Goal: Information Seeking & Learning: Learn about a topic

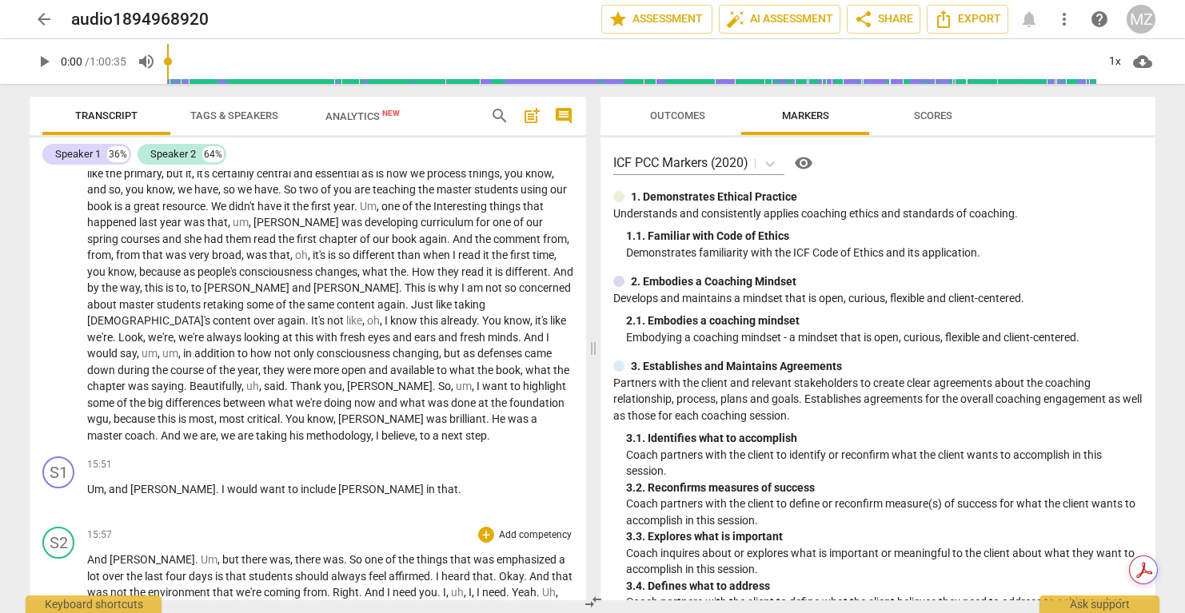
scroll to position [4008, 0]
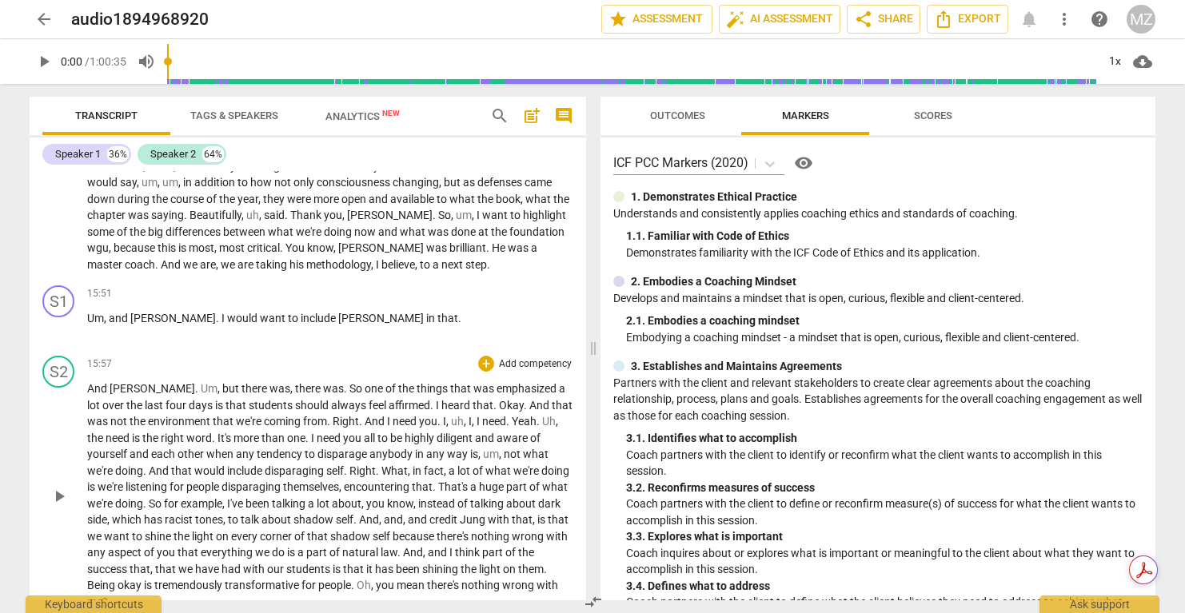
drag, startPoint x: 89, startPoint y: 352, endPoint x: 253, endPoint y: 553, distance: 259.1
click at [253, 553] on div "S1 play_arrow pause 00:00 + Add competency keyboard_arrow_right I like knowing …" at bounding box center [308, 385] width 557 height 429
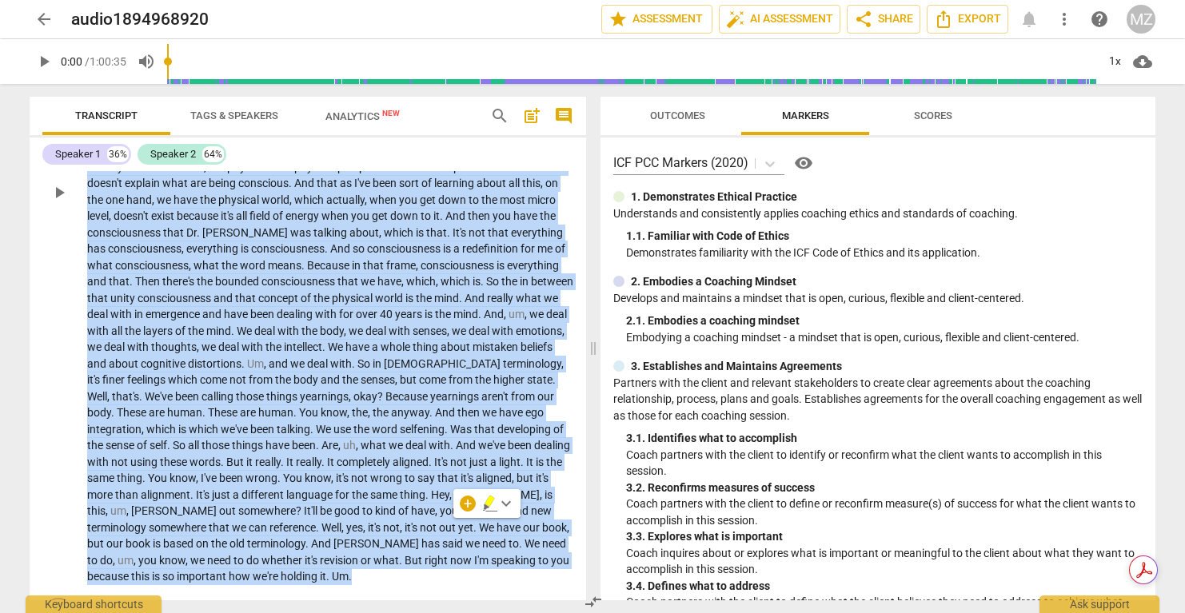
scroll to position [2667, 0]
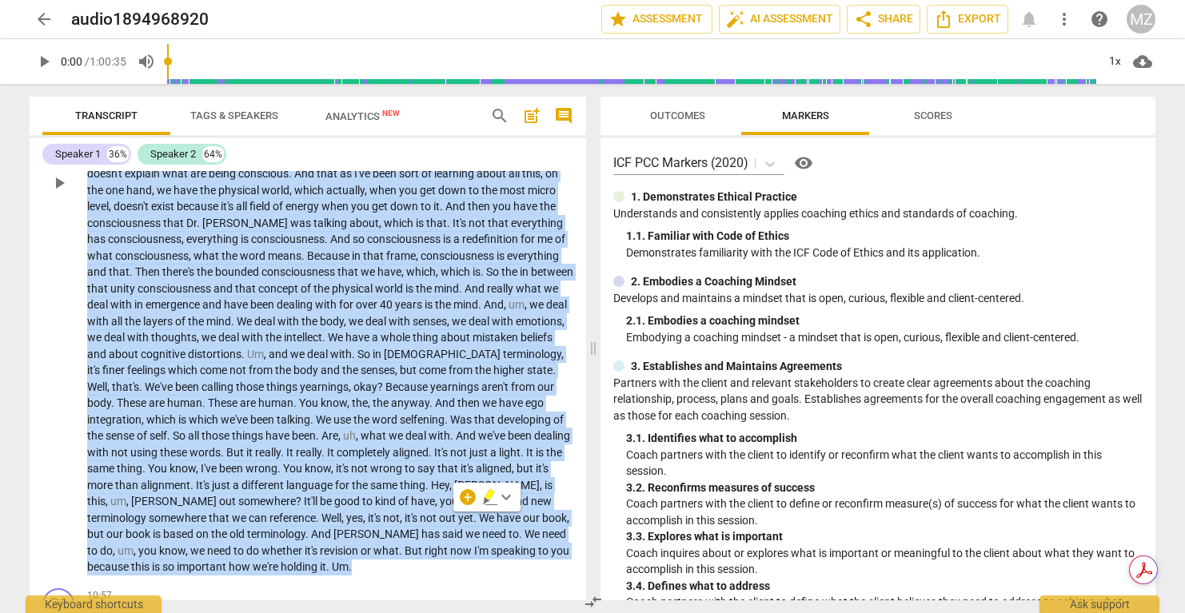
copy p "Okay . So , um , a little historical context . You all have been involved in th…"
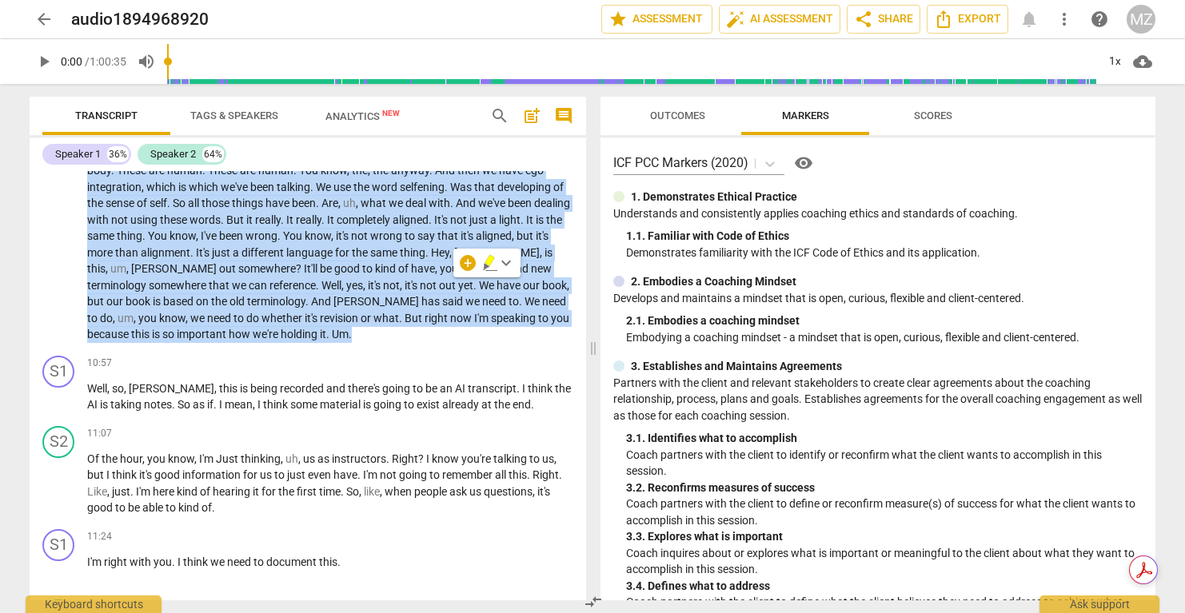
scroll to position [2903, 0]
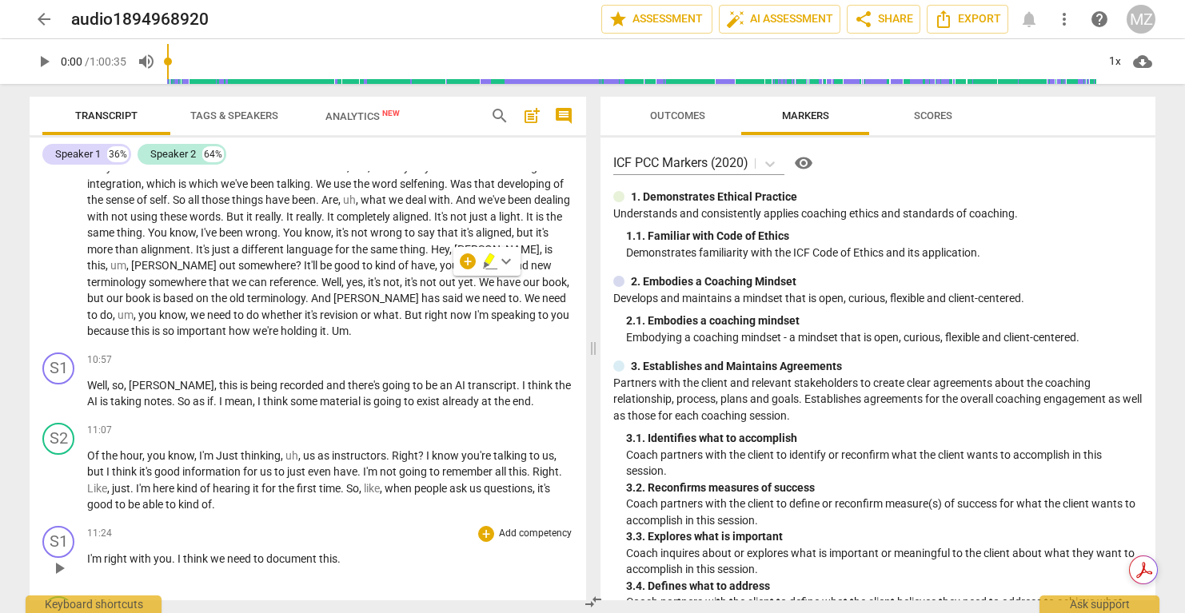
click at [326, 520] on div "S1 play_arrow pause 11:24 + Add competency keyboard_arrow_right I'm right with …" at bounding box center [308, 555] width 557 height 70
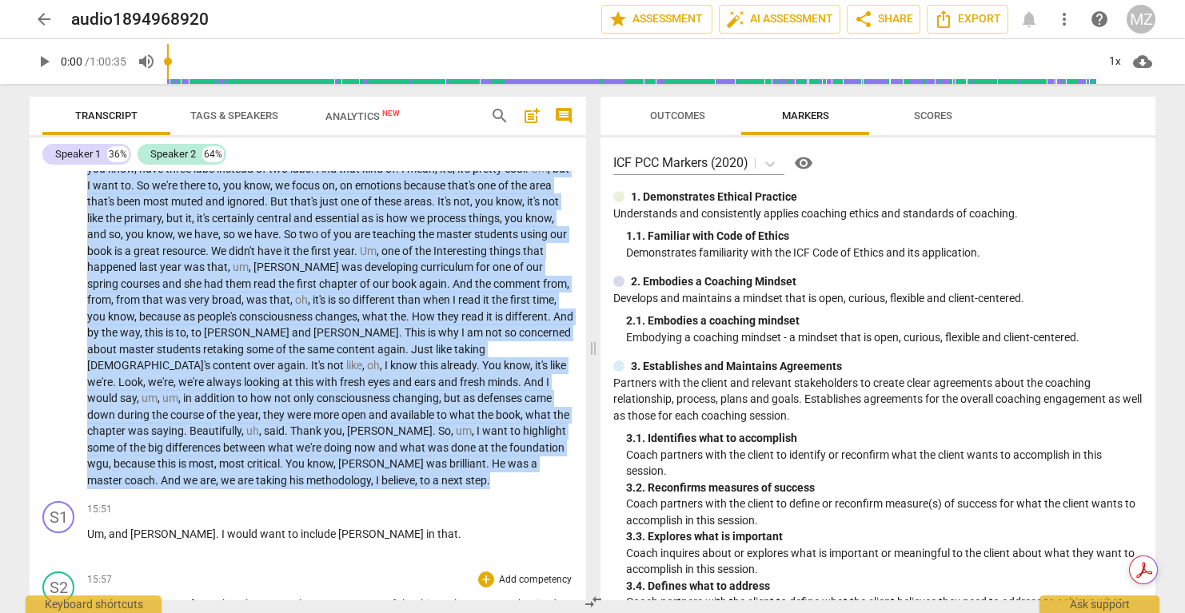
scroll to position [3813, 0]
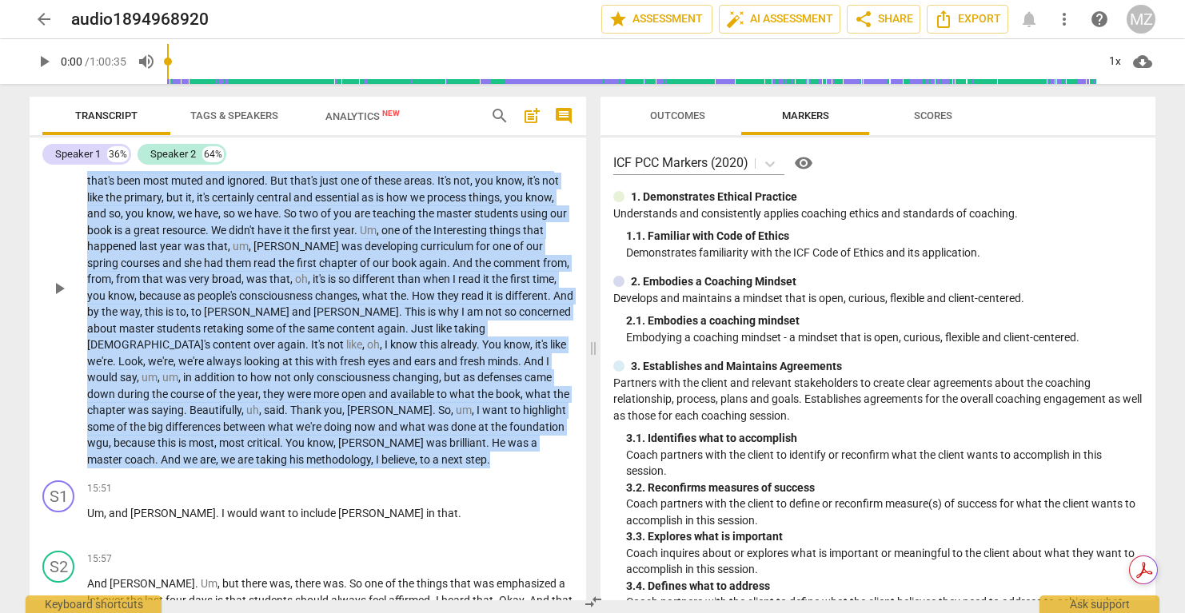
drag, startPoint x: 87, startPoint y: 313, endPoint x: 338, endPoint y: 416, distance: 271.4
click at [338, 416] on p "Who knew ? And , um . And it's going to grow . Uh , it's not going to grow much…" at bounding box center [330, 287] width 486 height 361
copy p "Who knew ? And , um . And it's going to grow . Uh , it's not going to grow much…"
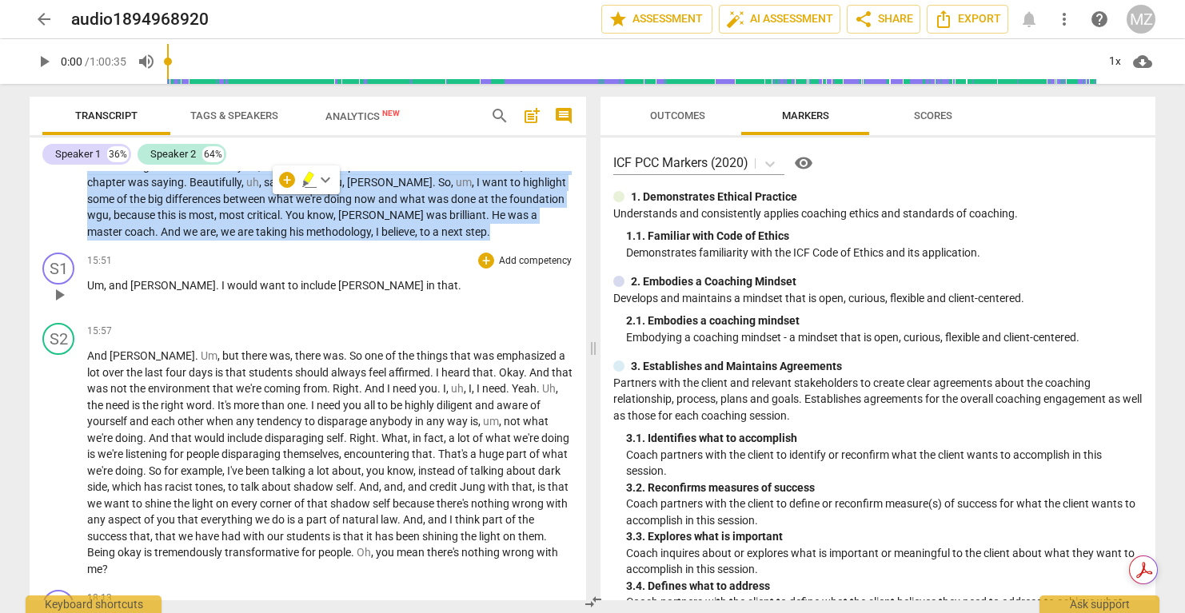
scroll to position [4046, 0]
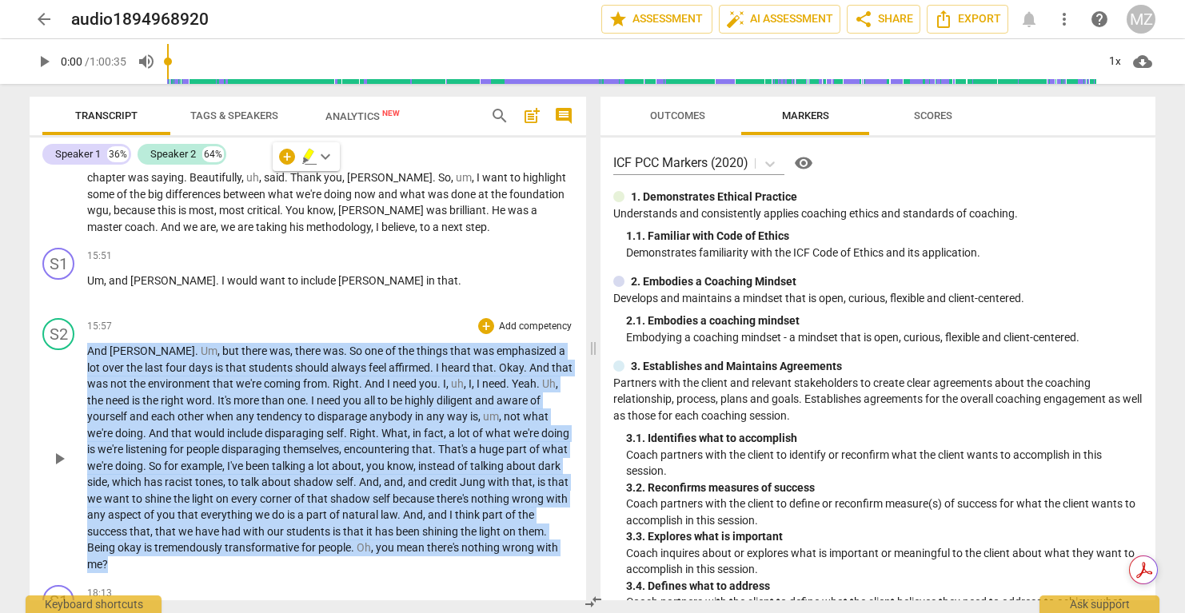
drag, startPoint x: 88, startPoint y: 301, endPoint x: 209, endPoint y: 512, distance: 243.6
click at [209, 512] on p "And [PERSON_NAME] . Um , but there was , there was . So one of the things that …" at bounding box center [330, 457] width 486 height 229
copy p "And [PERSON_NAME] . Um , but there was , there was . So one of the things that …"
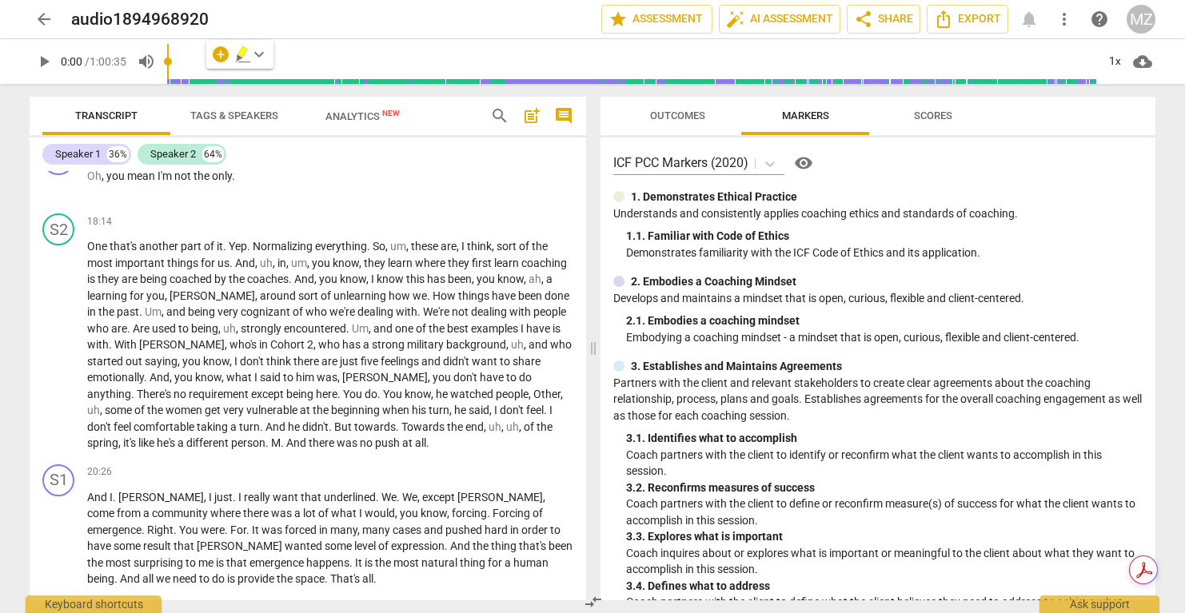
scroll to position [4484, 0]
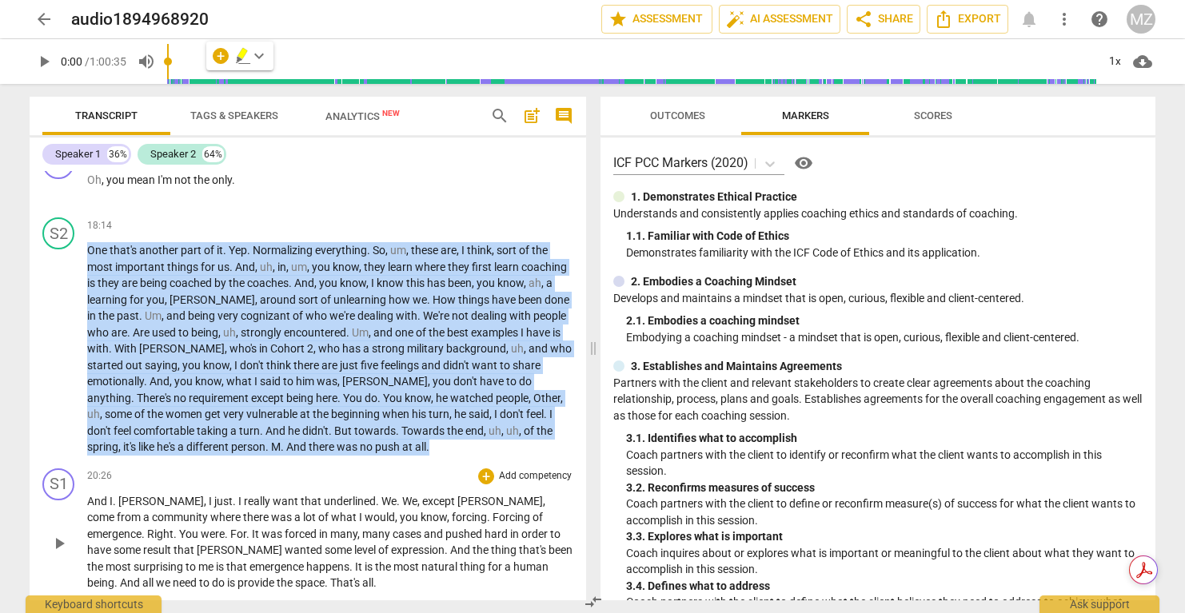
drag, startPoint x: 87, startPoint y: 201, endPoint x: 231, endPoint y: 529, distance: 358.8
click at [231, 529] on div "S1 play_arrow pause 00:00 + Add competency keyboard_arrow_right I like knowing …" at bounding box center [308, 385] width 557 height 429
copy p "One that's another part of it . Yep . Normalizing everything . So , um , these …"
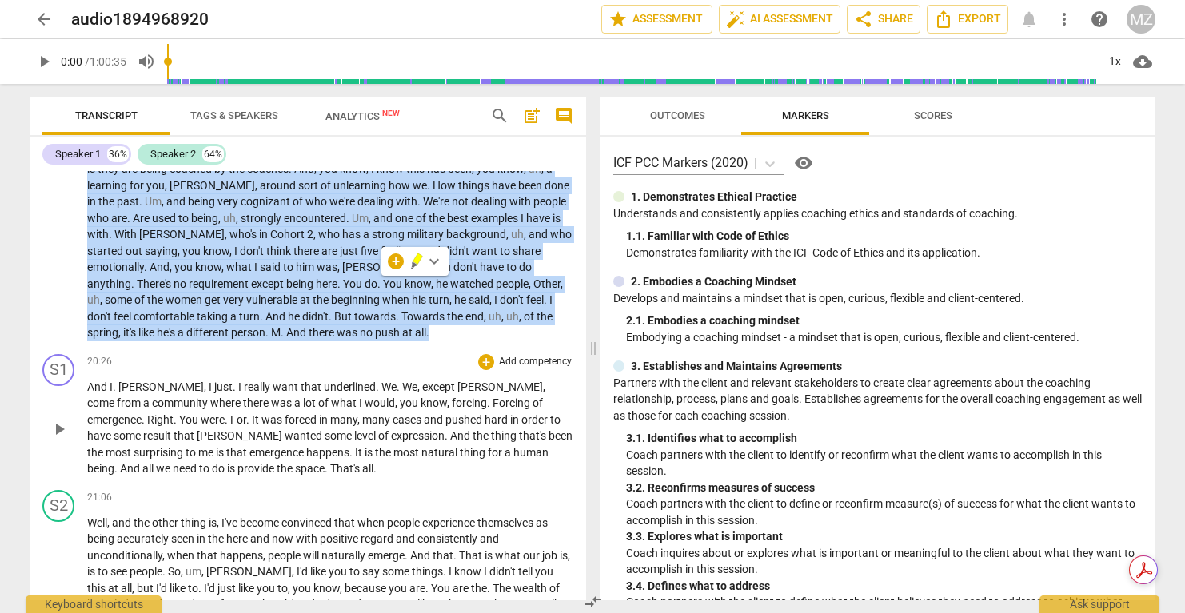
scroll to position [4600, 0]
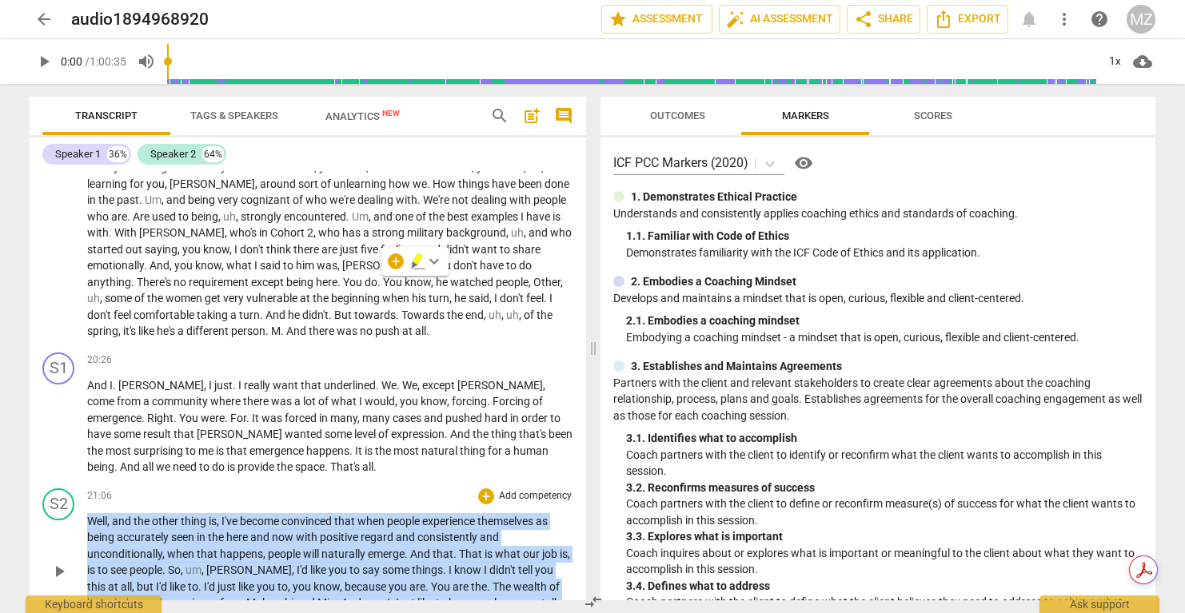
drag, startPoint x: 87, startPoint y: 471, endPoint x: 164, endPoint y: 566, distance: 122.3
click at [164, 566] on p "Well , and the other thing is , I've become convinced that when people experien…" at bounding box center [330, 570] width 486 height 115
copy p "Well , and the other thing is , I've become convinced that when people experien…"
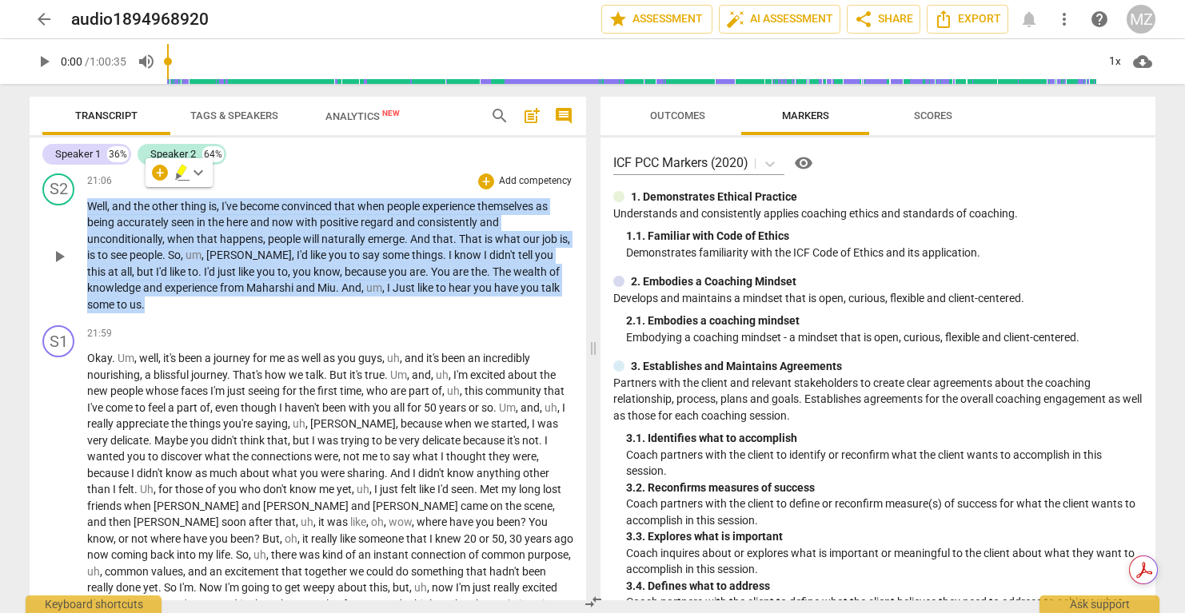
scroll to position [5017, 0]
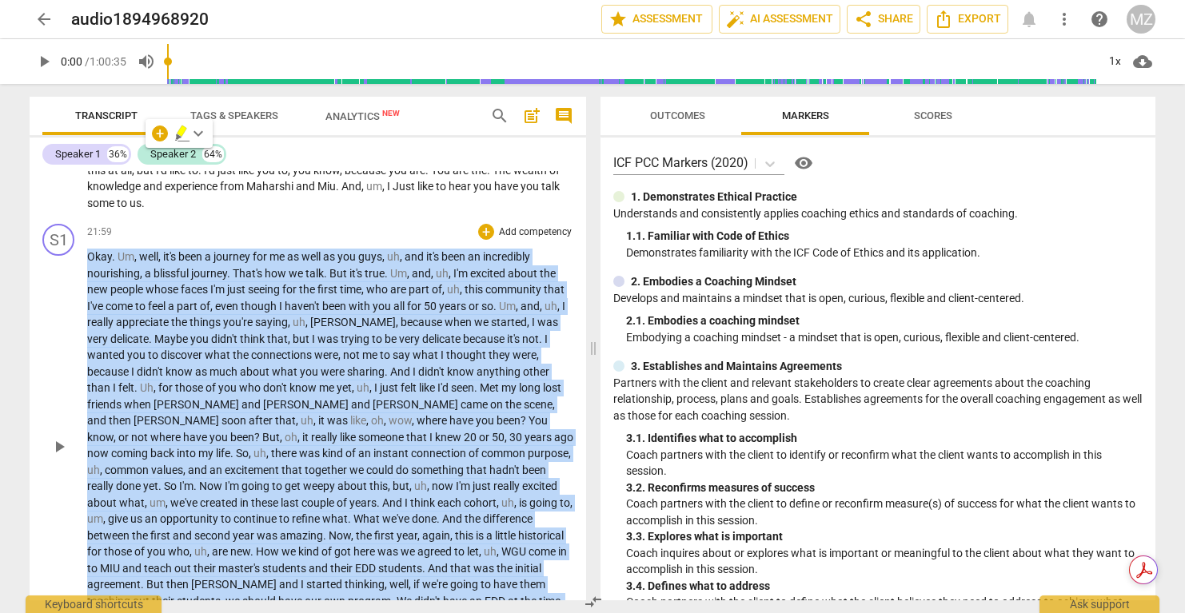
drag, startPoint x: 87, startPoint y: 209, endPoint x: 179, endPoint y: 585, distance: 386.1
click at [179, 585] on p "Okay . Um , well , it's been a journey for me as well as you guys , uh , and it…" at bounding box center [330, 445] width 486 height 393
copy p "Okay . Um , well , it's been a journey for me as well as you guys , uh , and it…"
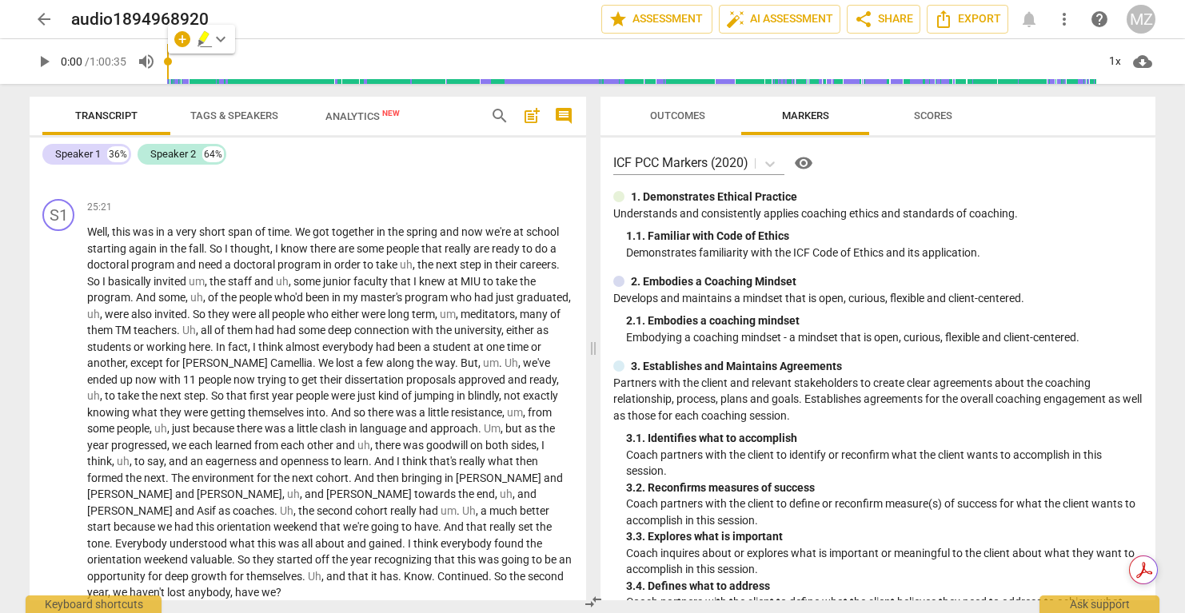
scroll to position [5541, 0]
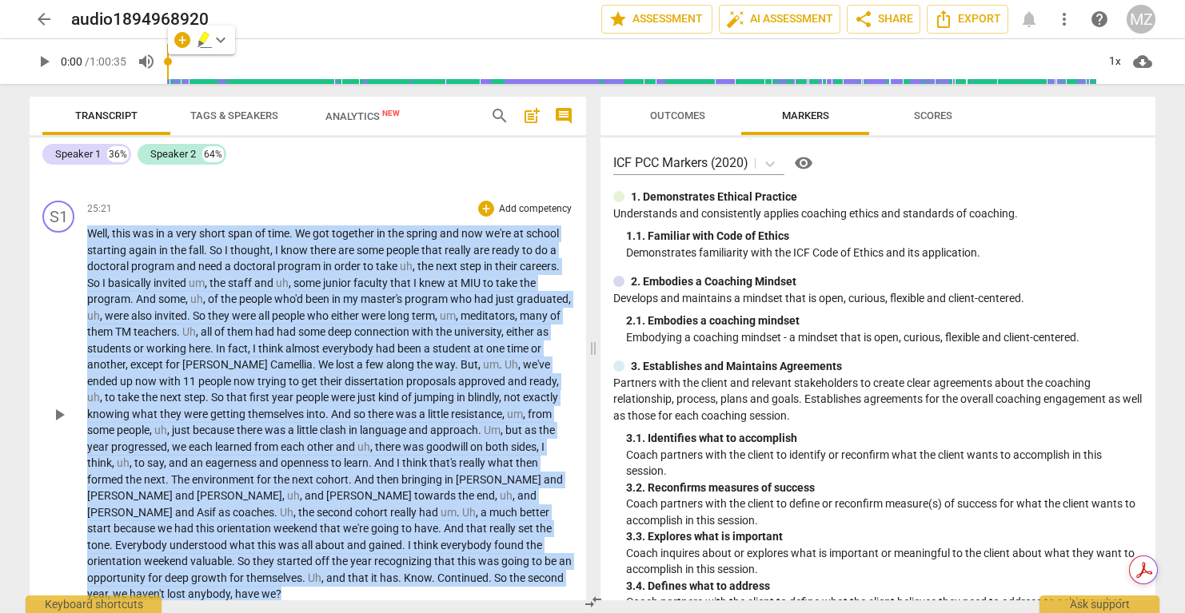
drag, startPoint x: 88, startPoint y: 183, endPoint x: 509, endPoint y: 524, distance: 541.9
click at [509, 524] on p "Well , this was in a very short span of time . We got together in the spring an…" at bounding box center [330, 413] width 486 height 377
copy p "Well , this was in a very short span of time . We got together in the spring an…"
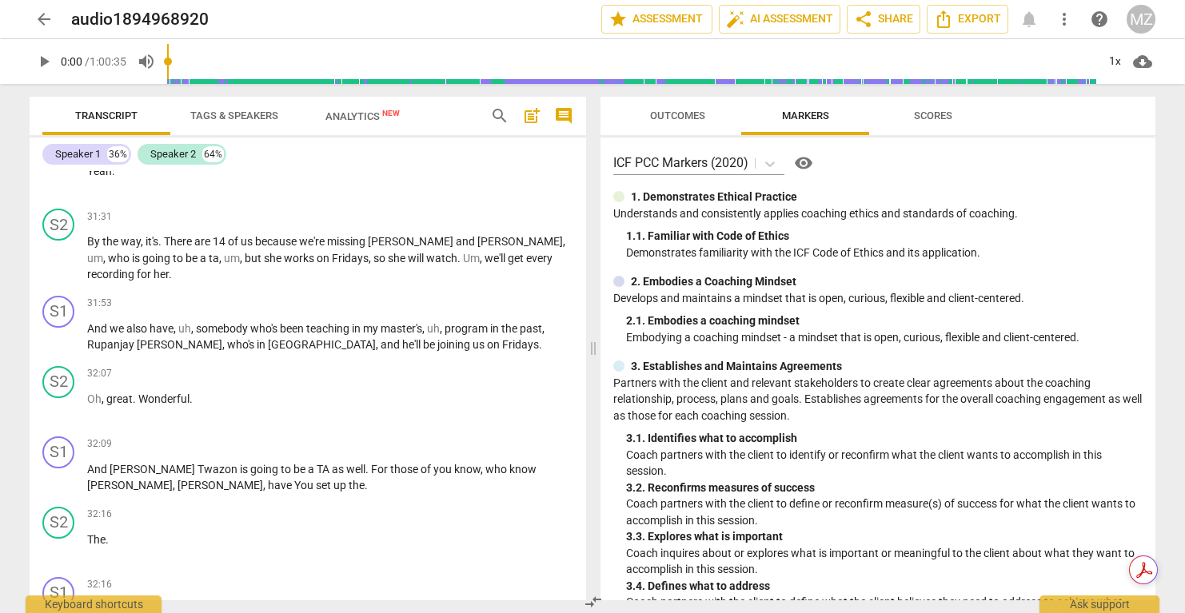
scroll to position [7291, 0]
